Goal: Contribute content: Contribute content

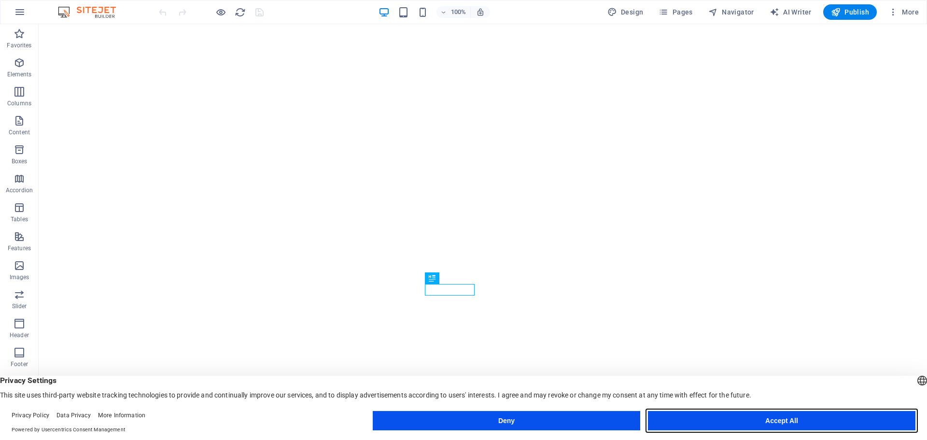
click at [775, 418] on button "Accept All" at bounding box center [781, 420] width 267 height 19
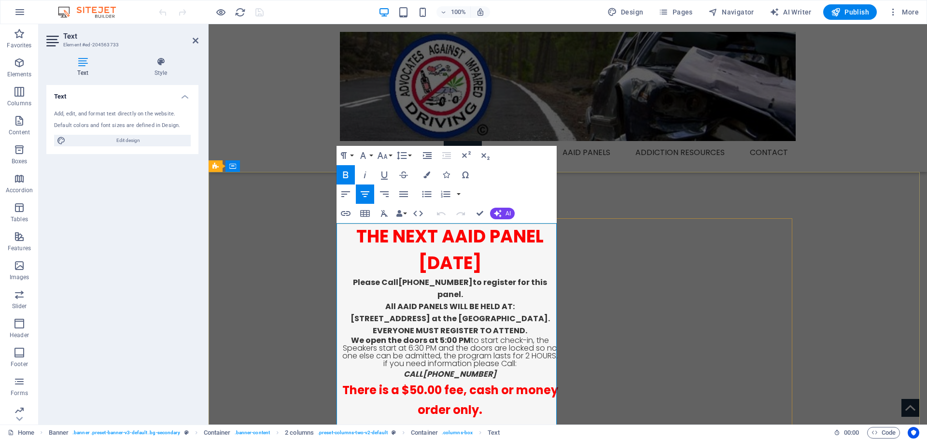
drag, startPoint x: 444, startPoint y: 264, endPoint x: 488, endPoint y: 290, distance: 51.3
click at [482, 275] on strong "Tuesday, September 30th 2025" at bounding box center [450, 263] width 63 height 25
click at [691, 13] on span "Pages" at bounding box center [676, 12] width 34 height 10
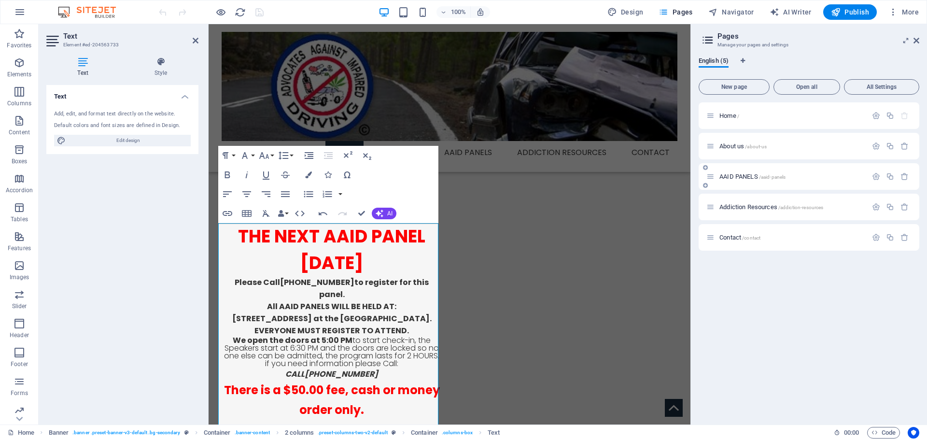
click at [740, 174] on span "AAID PANELS /aaid-panels" at bounding box center [752, 176] width 66 height 7
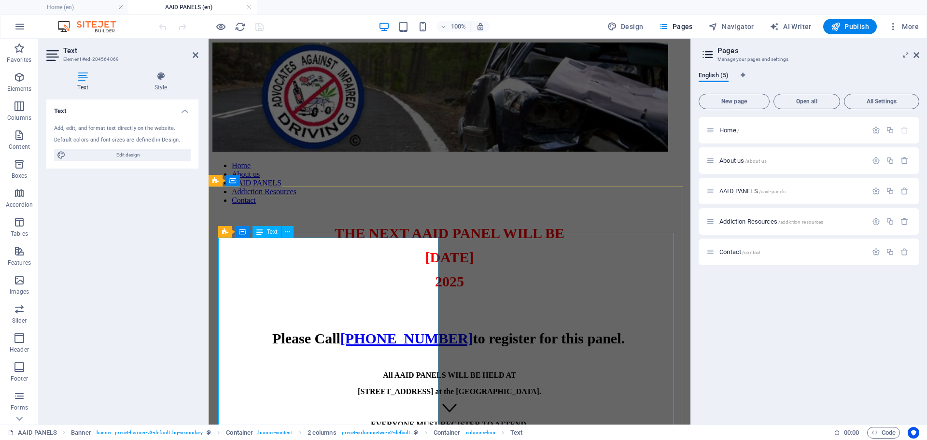
drag, startPoint x: 307, startPoint y: 269, endPoint x: 351, endPoint y: 295, distance: 50.4
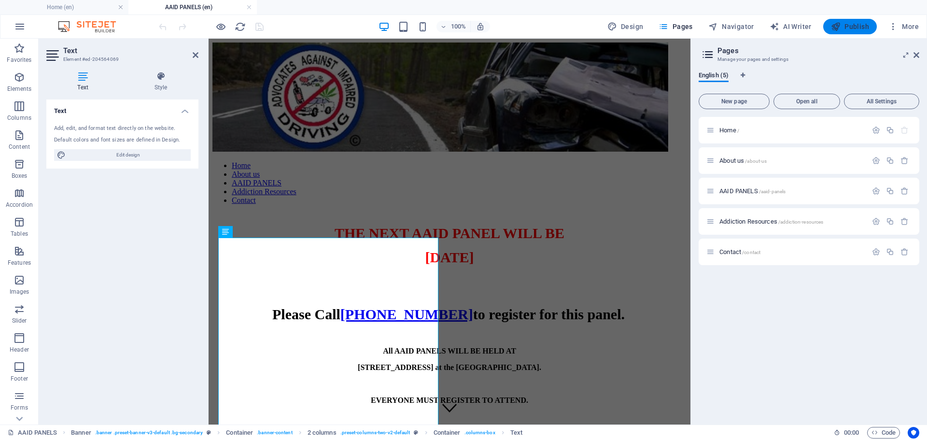
click at [847, 29] on span "Publish" at bounding box center [850, 27] width 38 height 10
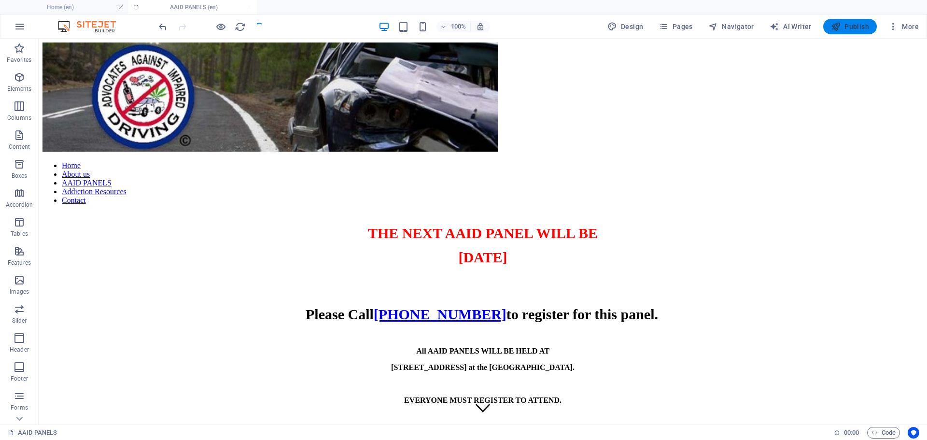
click at [847, 29] on span "Publish" at bounding box center [850, 27] width 38 height 10
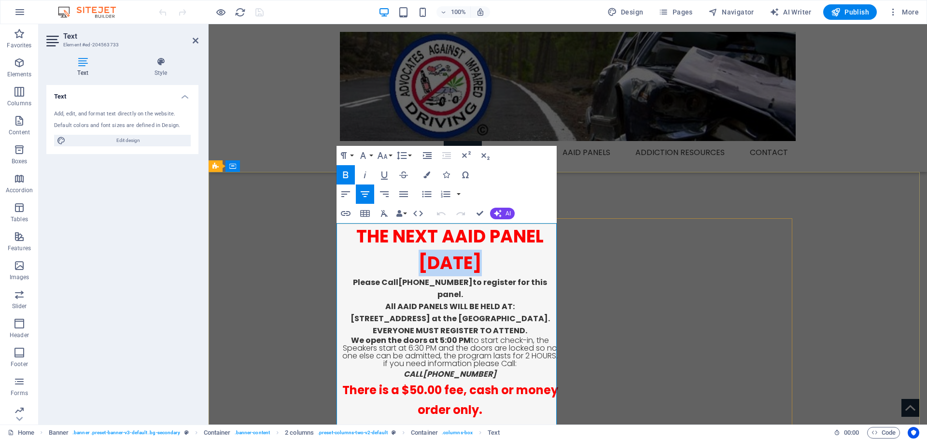
click at [429, 263] on strong "[DATE]" at bounding box center [450, 263] width 63 height 25
click at [684, 13] on span "Pages" at bounding box center [676, 12] width 34 height 10
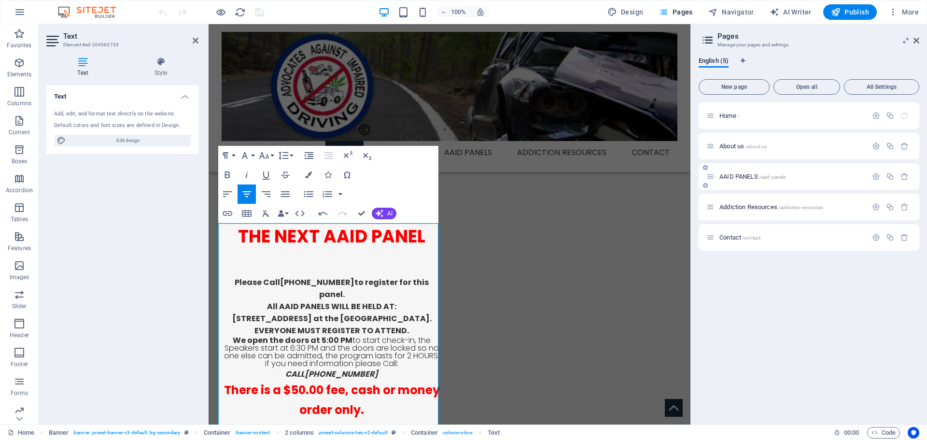
click at [759, 177] on span "AAID PANELS /aaid-panels" at bounding box center [752, 176] width 66 height 7
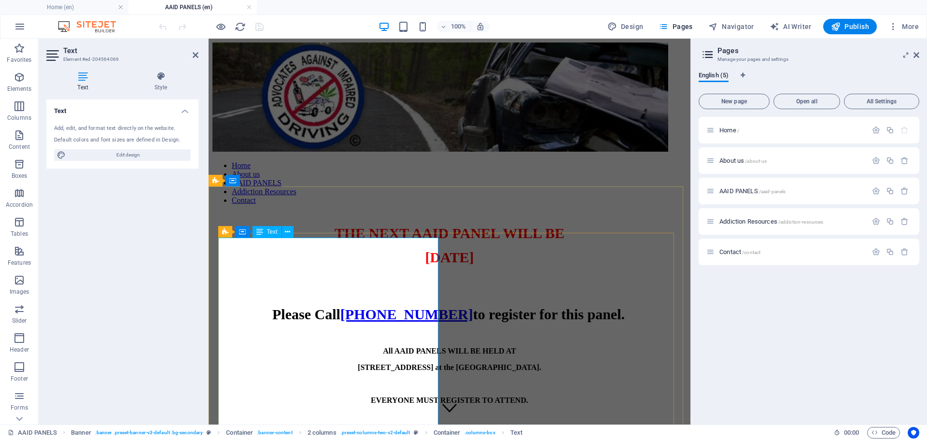
drag, startPoint x: 223, startPoint y: 246, endPoint x: 411, endPoint y: 273, distance: 190.2
copy div "THE NEXT AAID PANEL WILL BE [DATE]"
click at [731, 133] on div "Home /" at bounding box center [786, 130] width 161 height 11
click at [729, 129] on span "Home /" at bounding box center [729, 129] width 20 height 7
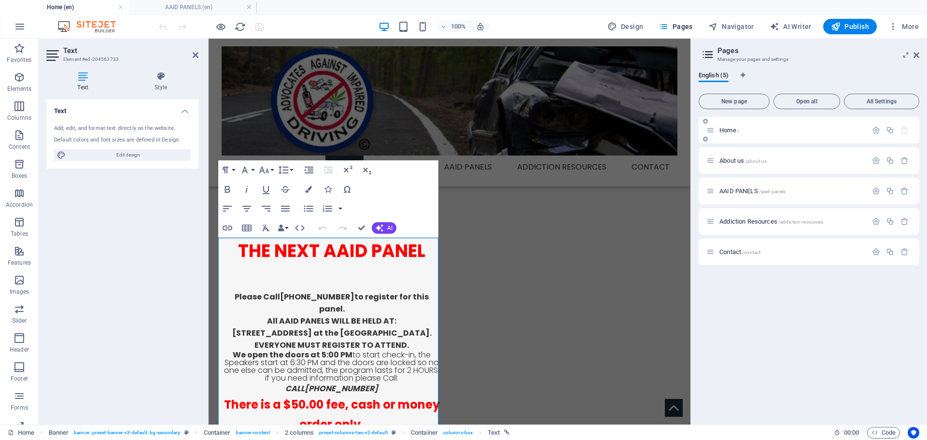
click at [729, 129] on span "Home /" at bounding box center [729, 129] width 20 height 7
click at [423, 253] on p "THE NEXT AAID PANEL" at bounding box center [332, 251] width 220 height 27
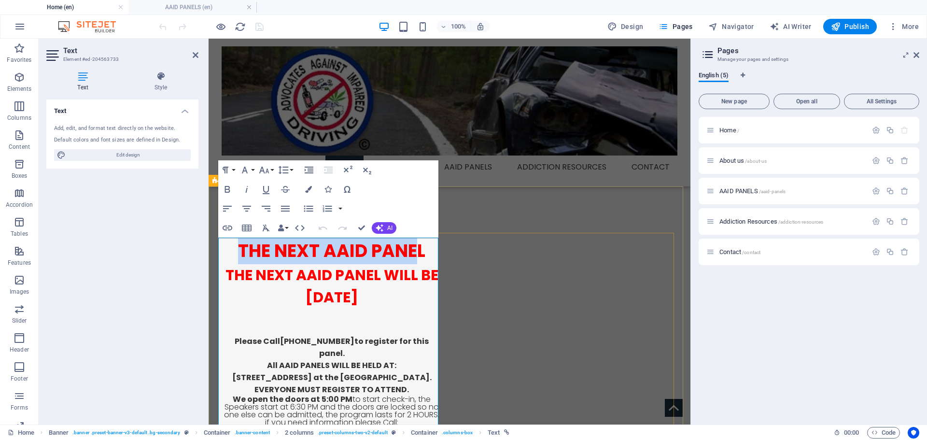
drag, startPoint x: 239, startPoint y: 249, endPoint x: 411, endPoint y: 245, distance: 172.4
click at [411, 245] on span "THE NEXT AAID PANEL" at bounding box center [331, 251] width 187 height 25
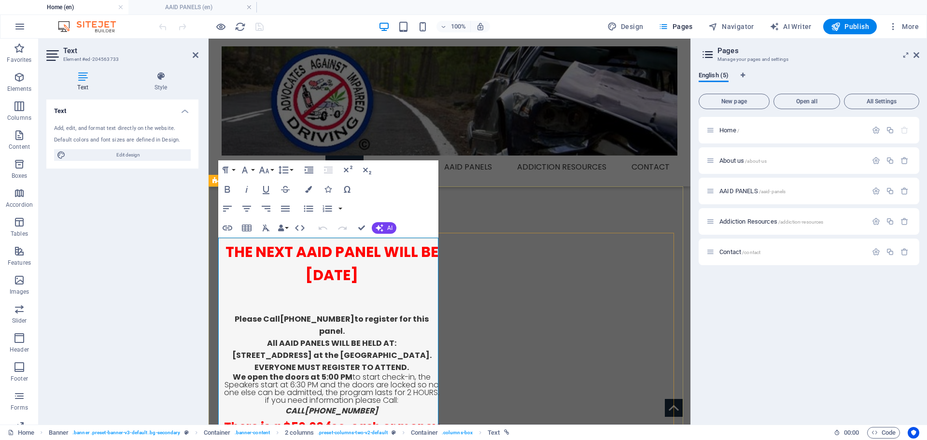
click at [305, 273] on span "[DATE]" at bounding box center [331, 275] width 53 height 21
click at [744, 195] on div "AAID PANELS /aaid-panels" at bounding box center [786, 190] width 161 height 11
click at [740, 191] on span "AAID PANELS /aaid-panels" at bounding box center [752, 190] width 66 height 7
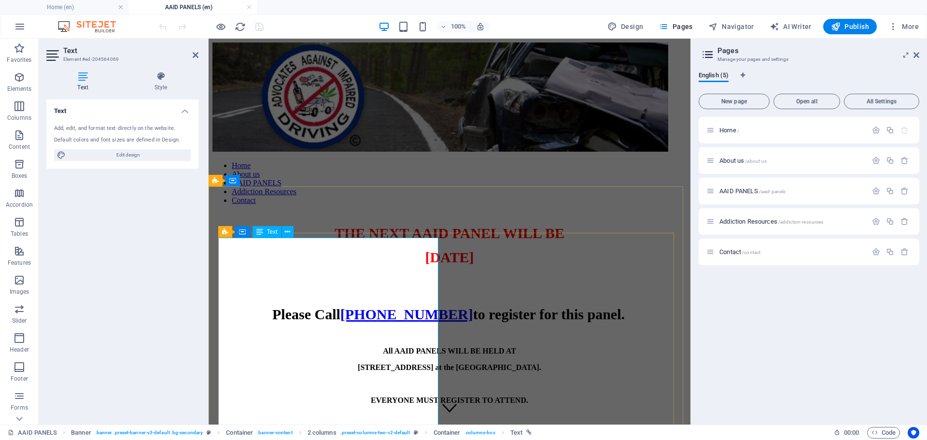
click at [425, 265] on span "[DATE]" at bounding box center [449, 257] width 49 height 16
click at [856, 28] on span "Publish" at bounding box center [850, 27] width 38 height 10
